Goal: Task Accomplishment & Management: Manage account settings

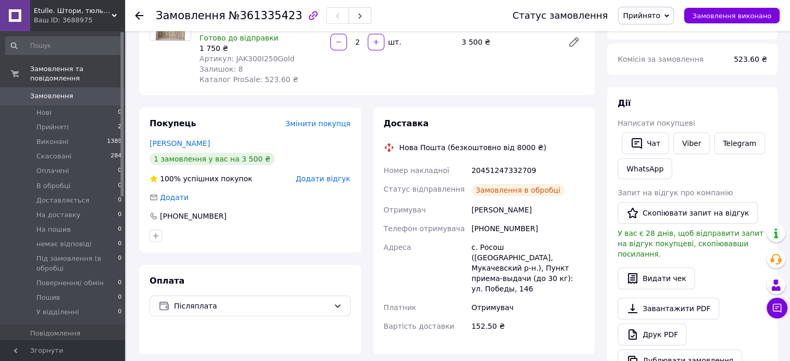
scroll to position [149, 0]
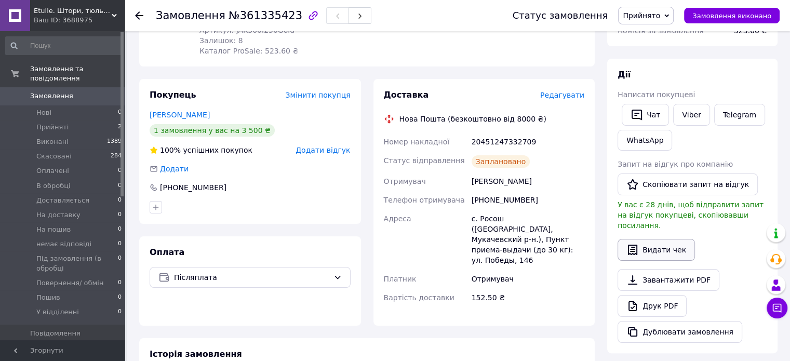
click at [667, 239] on button "Видати чек" at bounding box center [656, 250] width 77 height 22
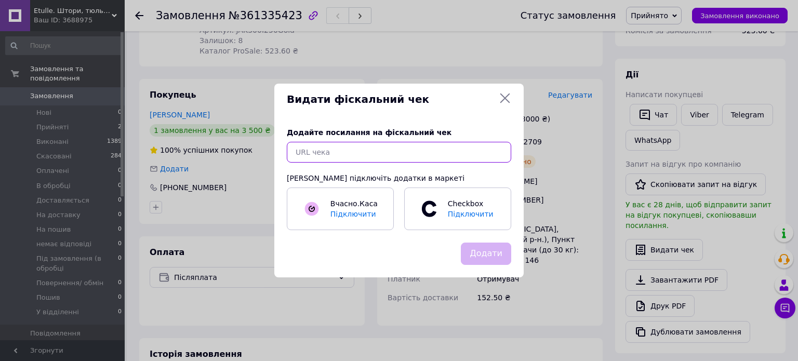
click at [392, 157] on input "text" at bounding box center [399, 152] width 224 height 21
paste input "[URL][DOMAIN_NAME]"
type input "[URL][DOMAIN_NAME]"
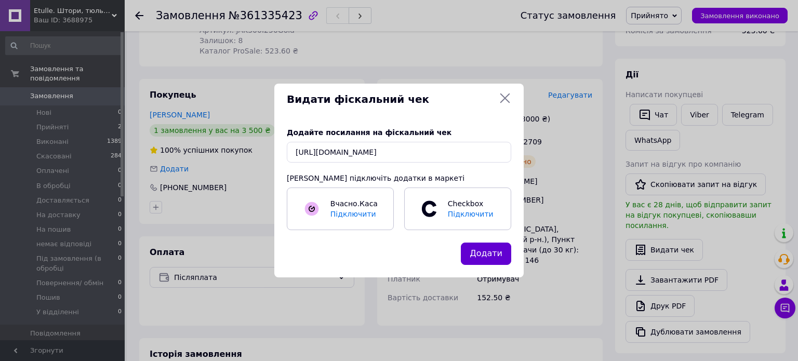
click at [489, 251] on button "Додати" at bounding box center [486, 254] width 50 height 22
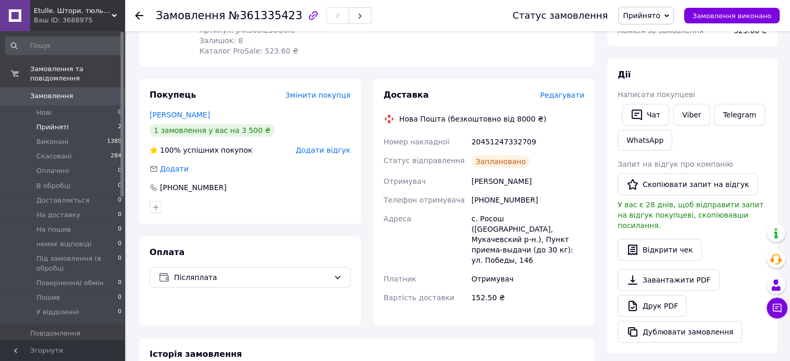
click at [54, 123] on span "Прийняті" at bounding box center [52, 127] width 32 height 9
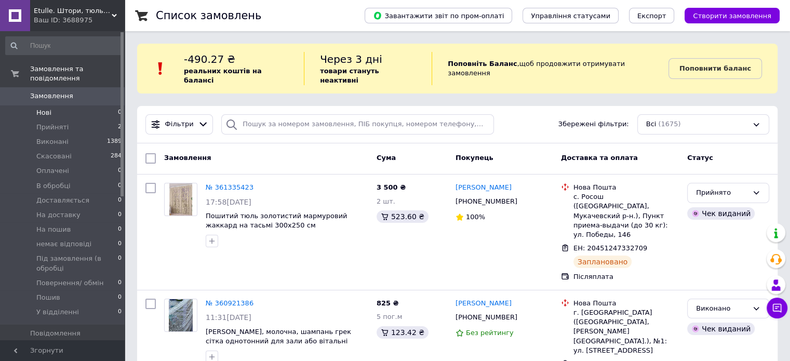
click at [43, 108] on span "Нові" at bounding box center [43, 112] width 15 height 9
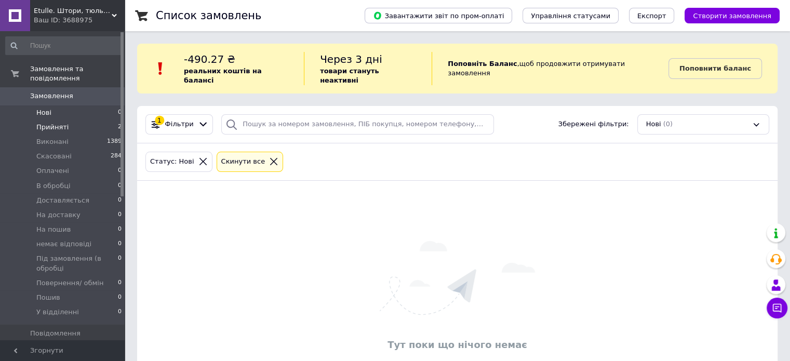
click at [50, 123] on span "Прийняті" at bounding box center [52, 127] width 32 height 9
